Goal: Task Accomplishment & Management: Manage account settings

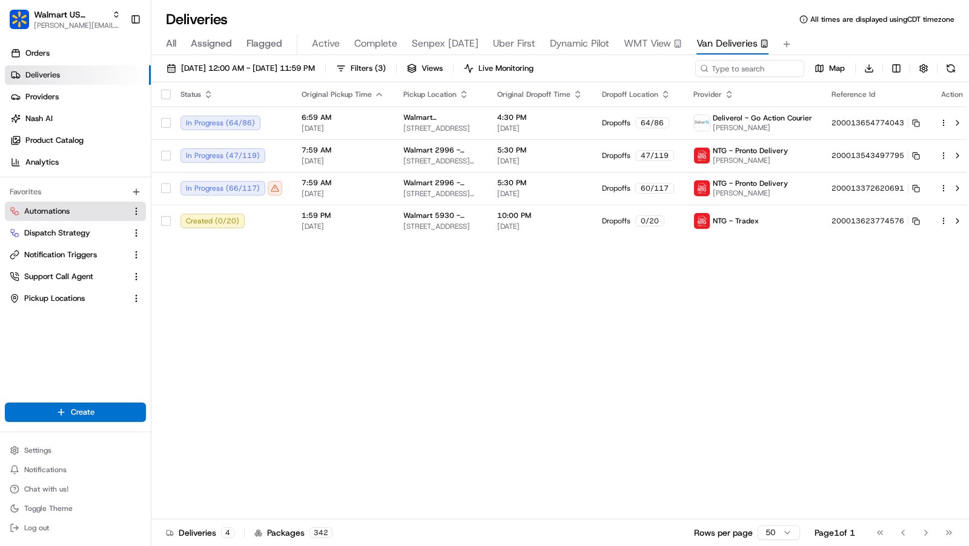
click at [79, 208] on link "Automations" at bounding box center [68, 211] width 117 height 11
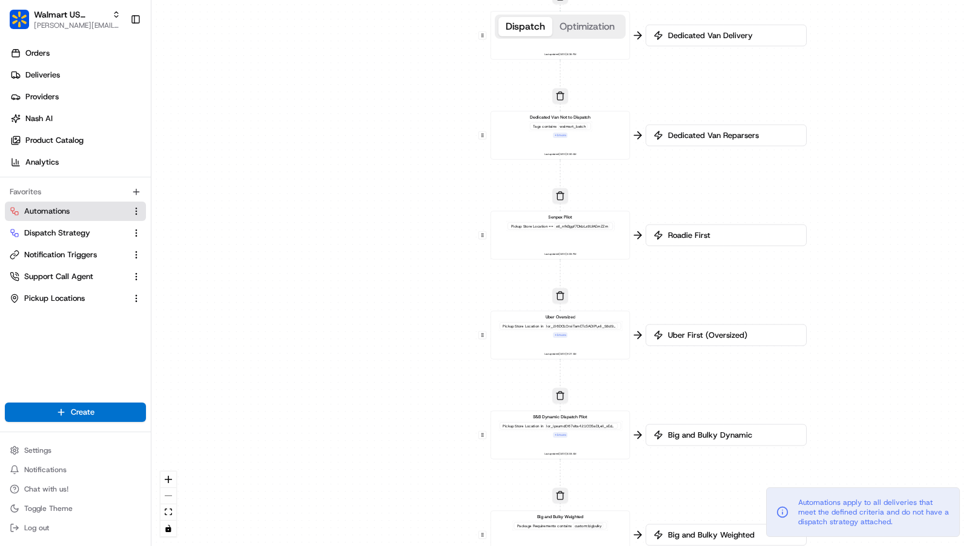
click at [593, 240] on div "Senpex Pilot Pickup Store Location == stl_nfkBgpf7DkbLz8UiAEmZZm Last updated: …" at bounding box center [560, 235] width 129 height 43
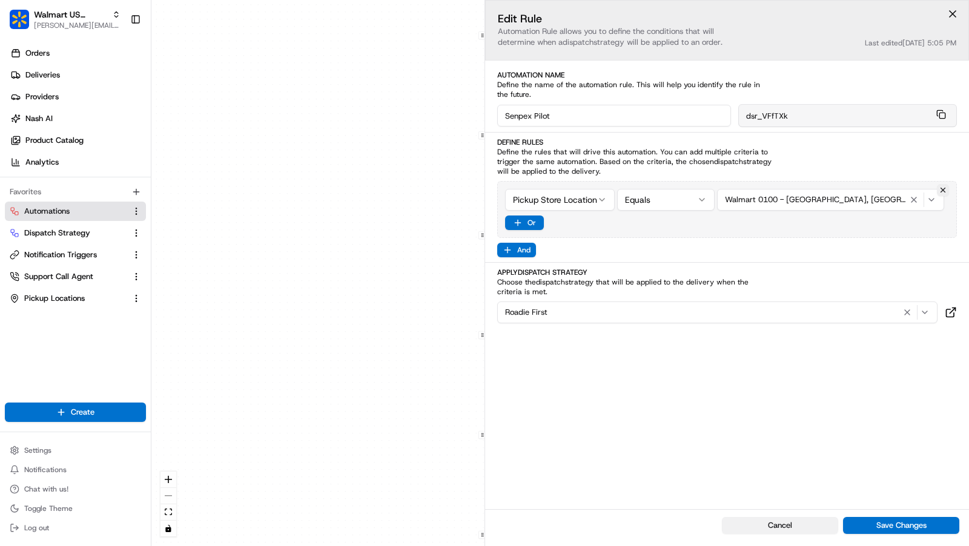
click at [774, 531] on button "Cancel" at bounding box center [780, 525] width 116 height 17
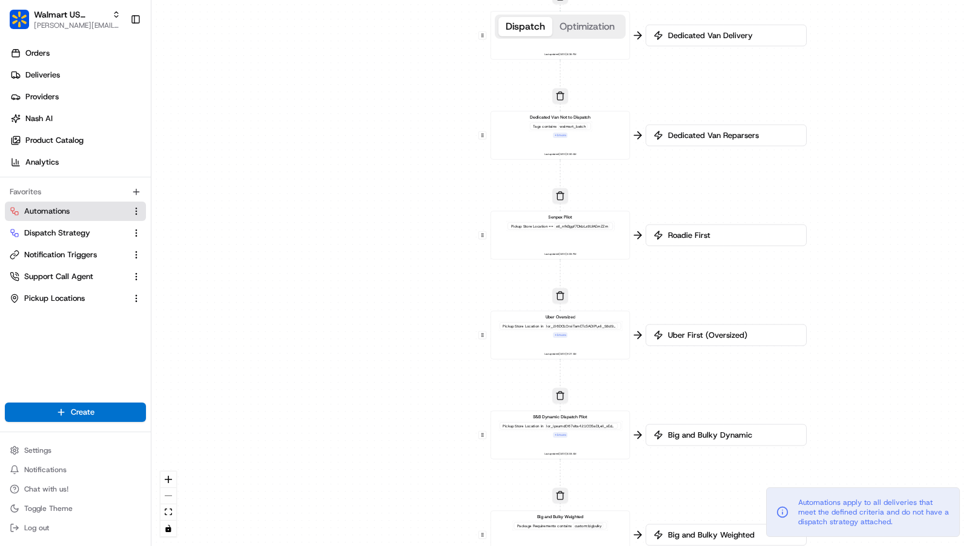
drag, startPoint x: 599, startPoint y: 245, endPoint x: 601, endPoint y: 268, distance: 23.1
click at [601, 268] on div "0 0 0 0 0 0 0 Order / Delivery Received Dedicated Van Delivery Tags contains wa…" at bounding box center [559, 273] width 817 height 546
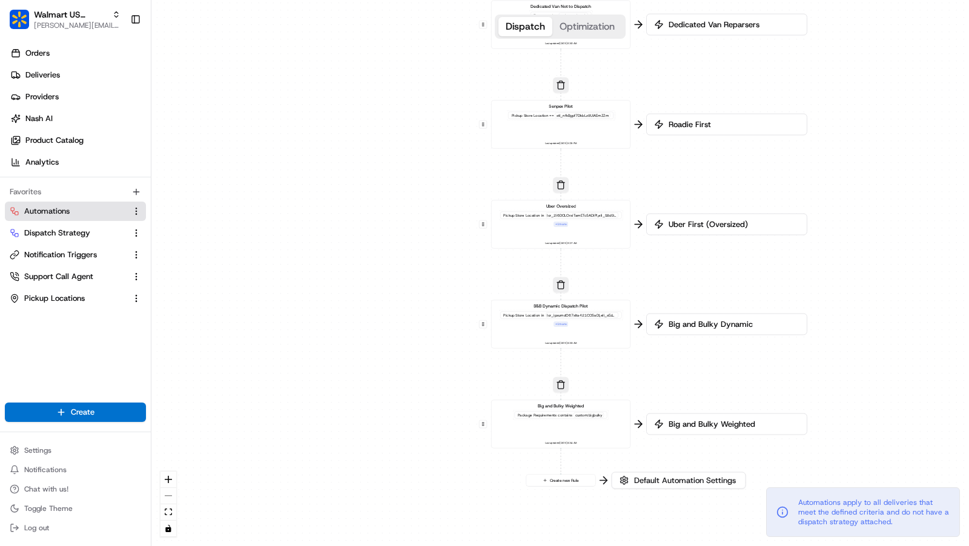
drag, startPoint x: 644, startPoint y: 276, endPoint x: 645, endPoint y: 176, distance: 100.5
click at [645, 176] on div "0 0 0 0 0 0 0 Order / Delivery Received Dedicated Van Delivery Tags contains wa…" at bounding box center [559, 273] width 817 height 546
drag, startPoint x: 599, startPoint y: 129, endPoint x: 596, endPoint y: 452, distance: 322.7
click at [596, 452] on div "0 0 0 0 0 0 0 Order / Delivery Received Dedicated Van Delivery Tags contains wa…" at bounding box center [559, 273] width 817 height 546
click at [647, 173] on div "0 0 0 0 0 0 0 Order / Delivery Received Dedicated Van Delivery Tags contains wa…" at bounding box center [559, 273] width 817 height 546
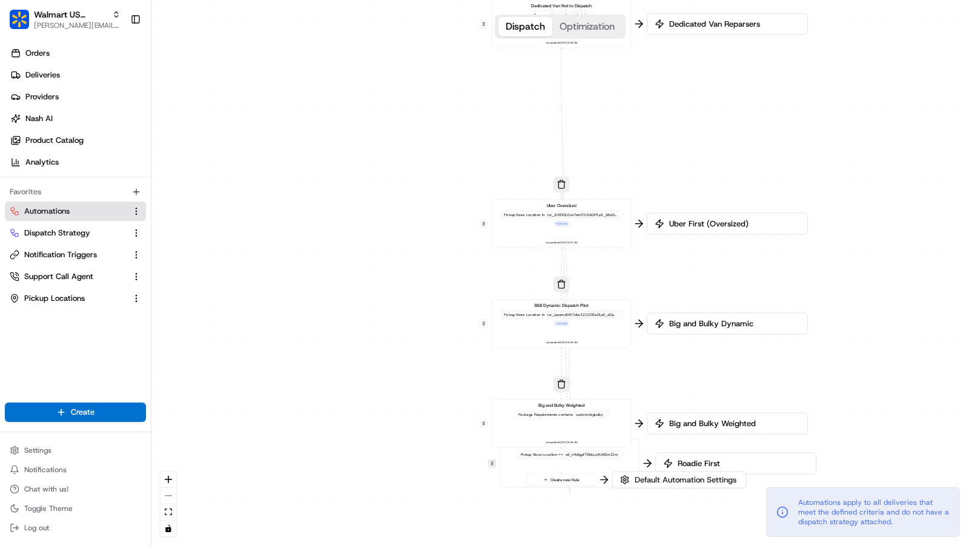
drag, startPoint x: 482, startPoint y: 125, endPoint x: 490, endPoint y: 464, distance: 339.7
click at [490, 464] on button at bounding box center [492, 463] width 8 height 8
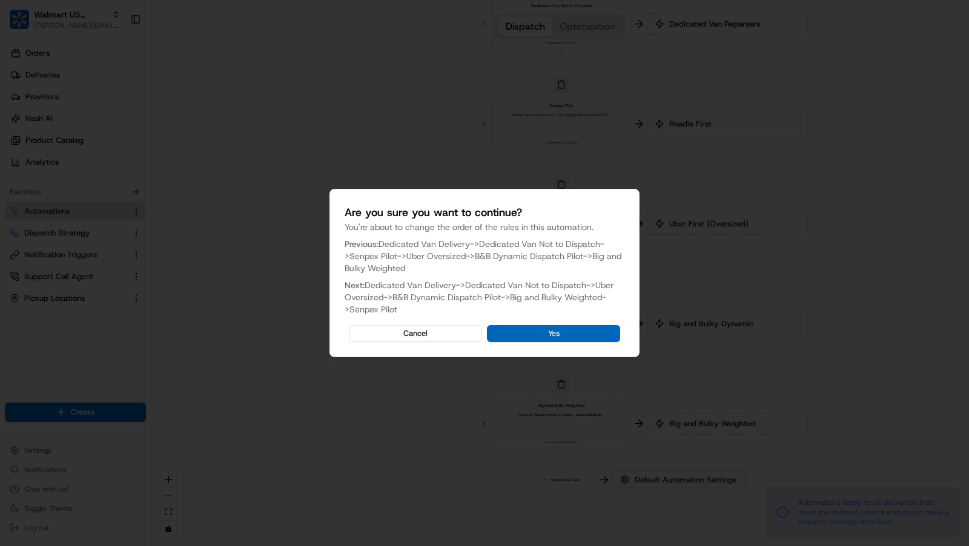
click at [581, 338] on button "Yes" at bounding box center [553, 333] width 133 height 17
